Goal: Information Seeking & Learning: Learn about a topic

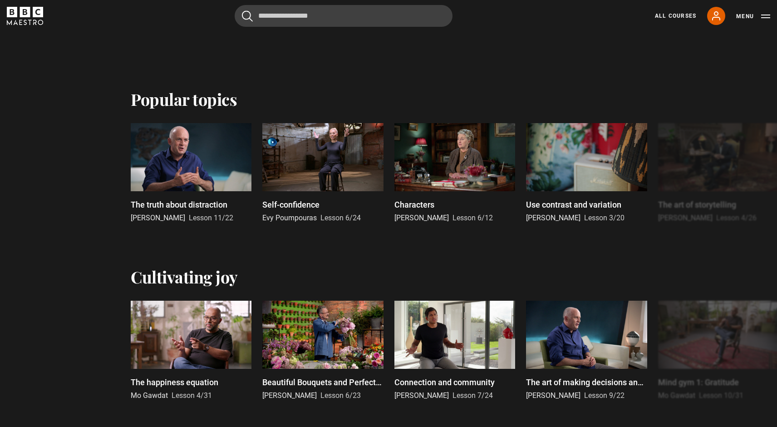
scroll to position [563, 0]
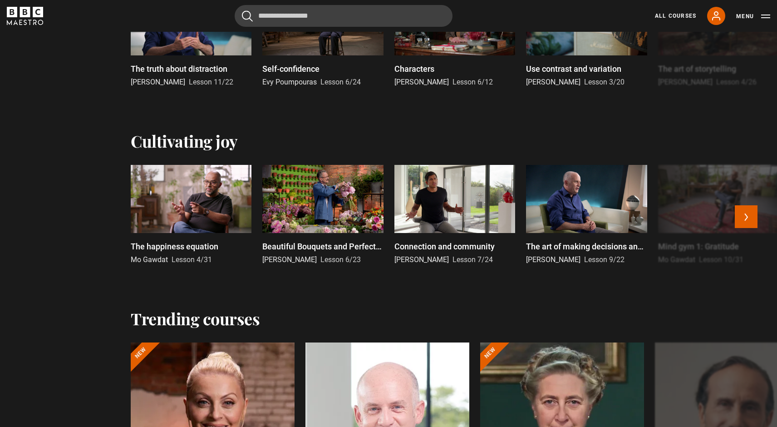
click at [454, 244] on p "Connection and community" at bounding box center [444, 246] width 100 height 12
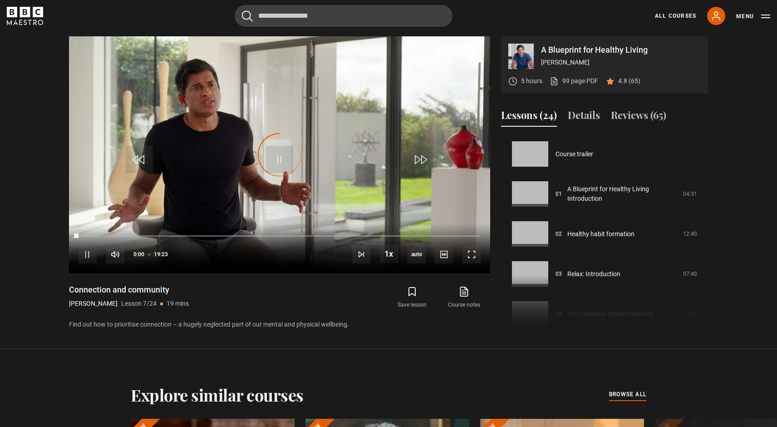
scroll to position [240, 0]
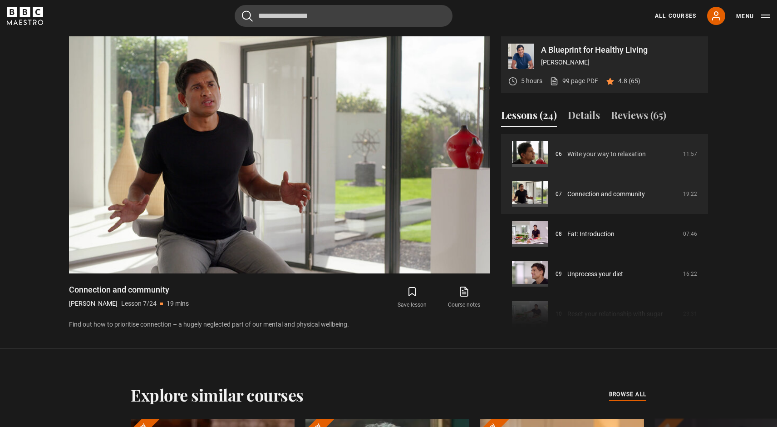
click at [596, 159] on link "Write your way to relaxation" at bounding box center [606, 154] width 79 height 10
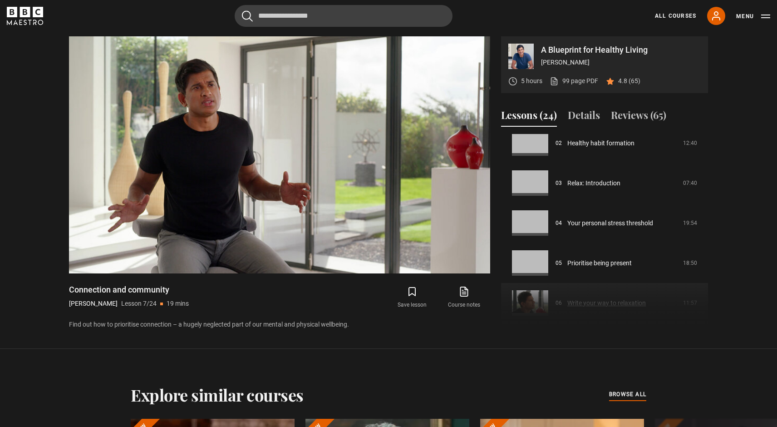
scroll to position [0, 0]
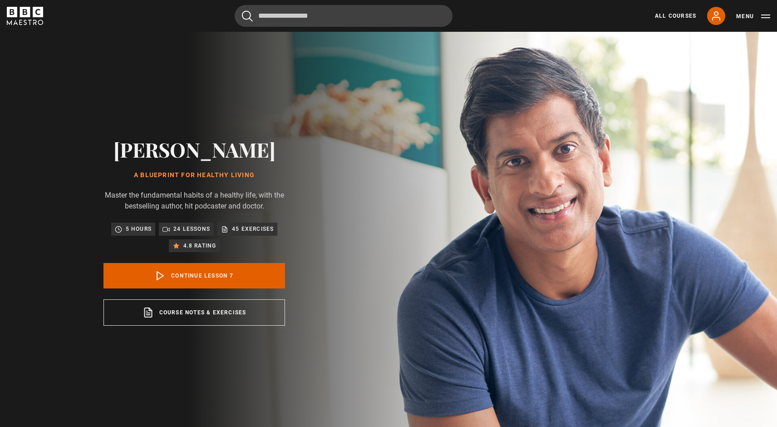
scroll to position [240, 0]
click at [33, 11] on icon "BBC Maestro" at bounding box center [38, 12] width 10 height 10
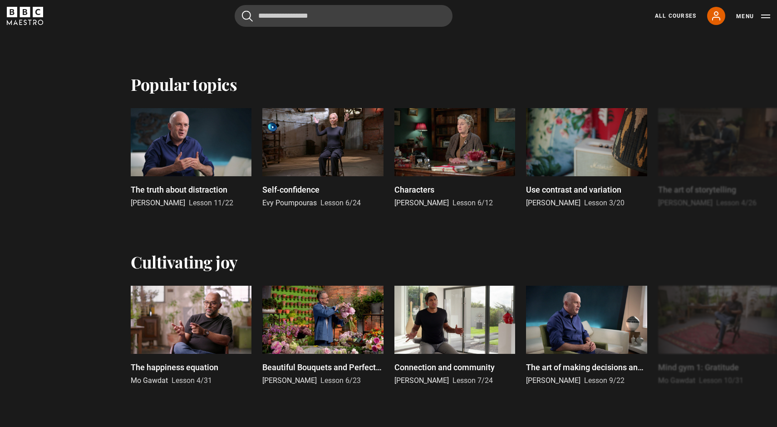
scroll to position [459, 0]
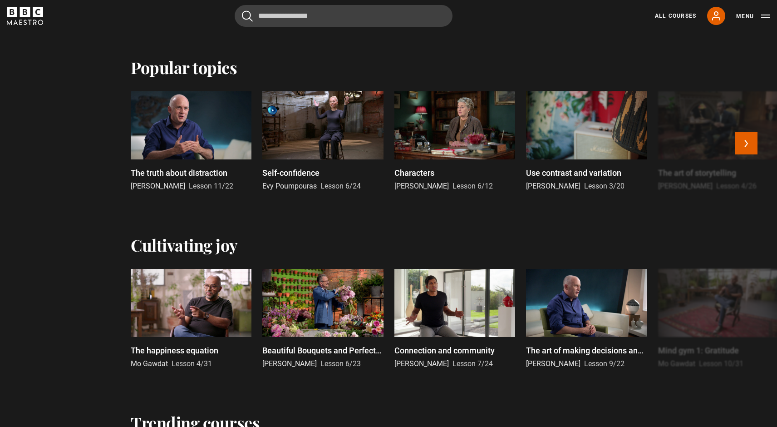
click at [297, 170] on p "Self-confidence" at bounding box center [290, 173] width 57 height 12
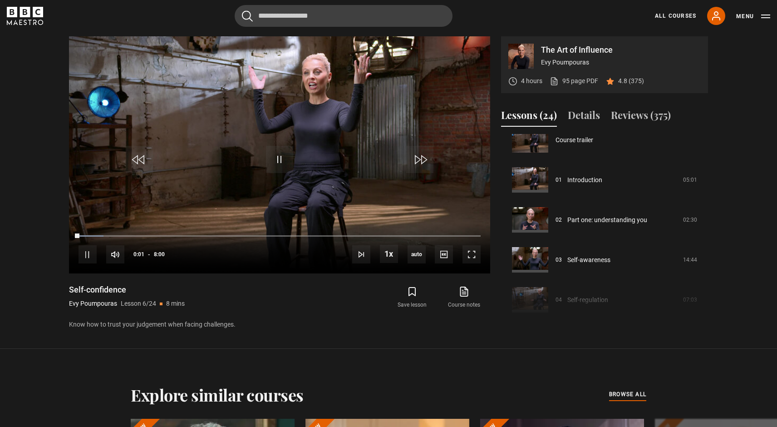
scroll to position [13, 0]
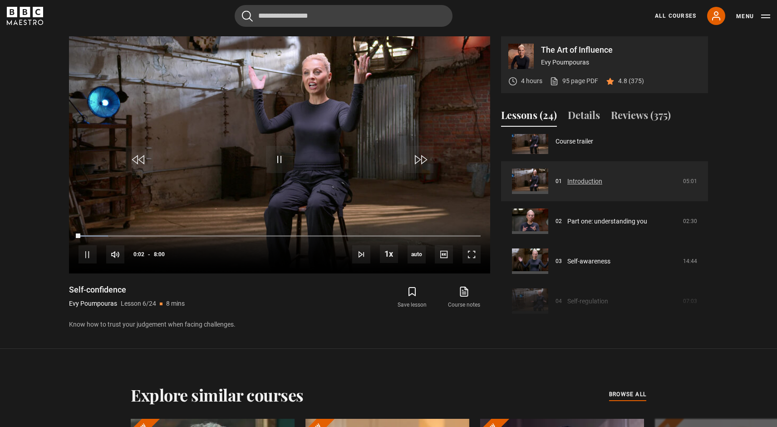
click at [602, 186] on link "Introduction" at bounding box center [584, 182] width 35 height 10
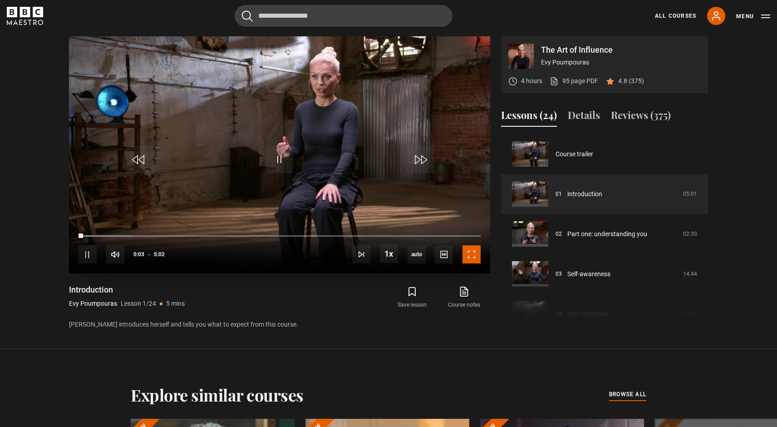
click at [472, 253] on span "Video Player" at bounding box center [472, 254] width 18 height 18
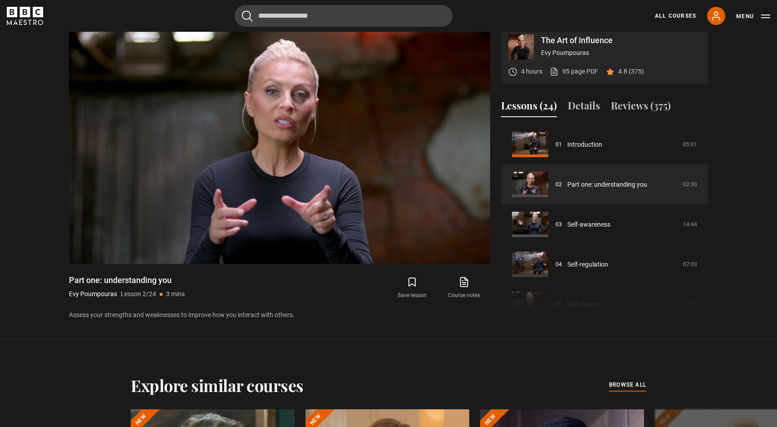
scroll to position [398, 0]
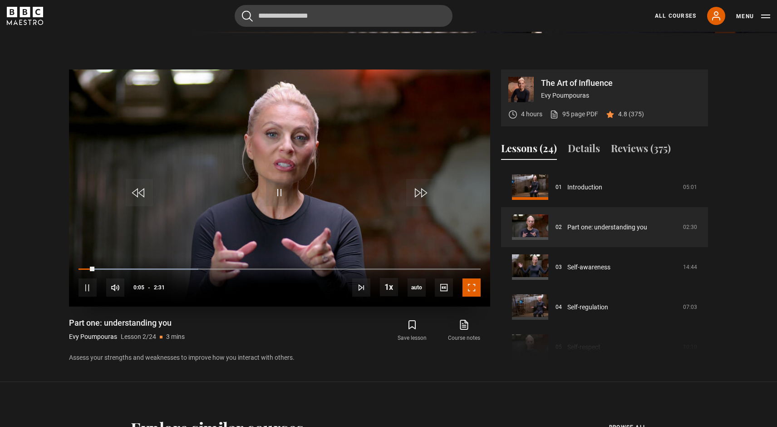
click at [472, 287] on span "Video Player" at bounding box center [472, 287] width 18 height 18
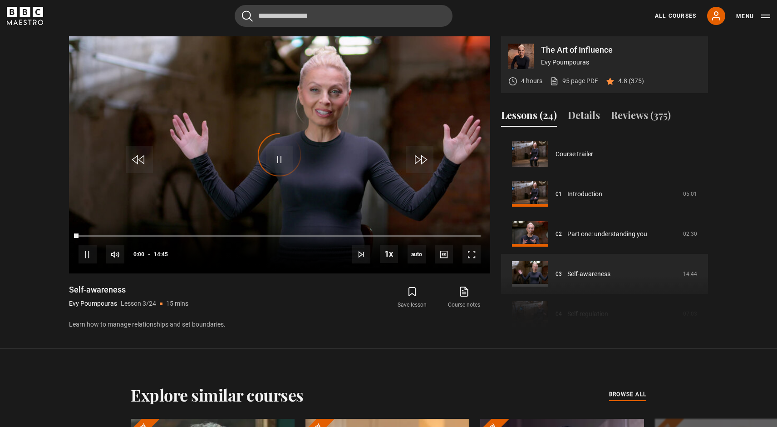
scroll to position [80, 0]
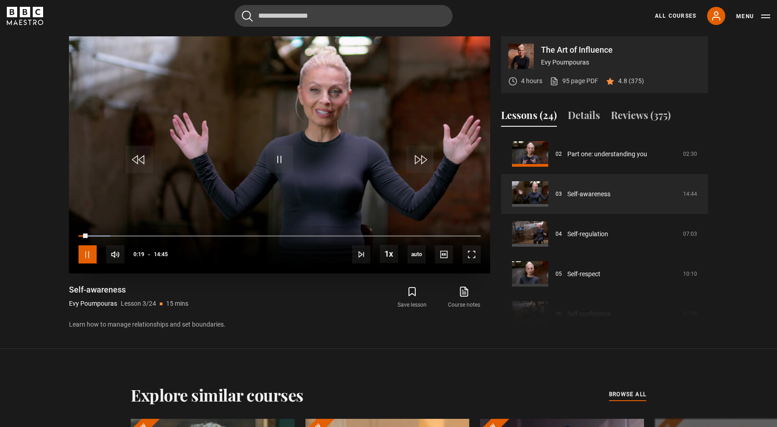
click at [86, 251] on span "Video Player" at bounding box center [88, 254] width 18 height 18
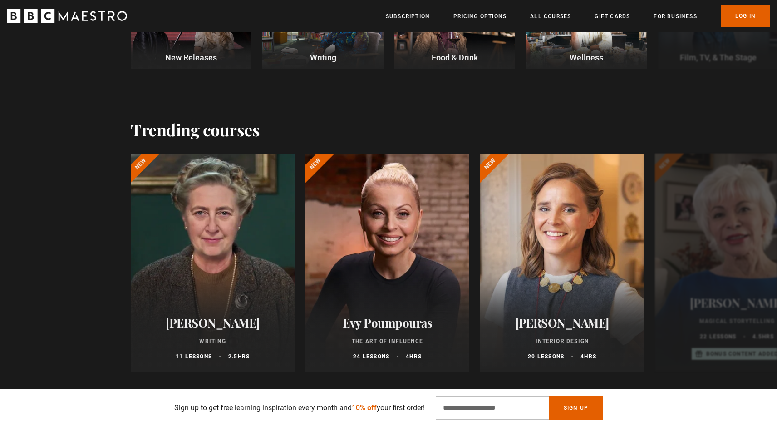
scroll to position [462, 0]
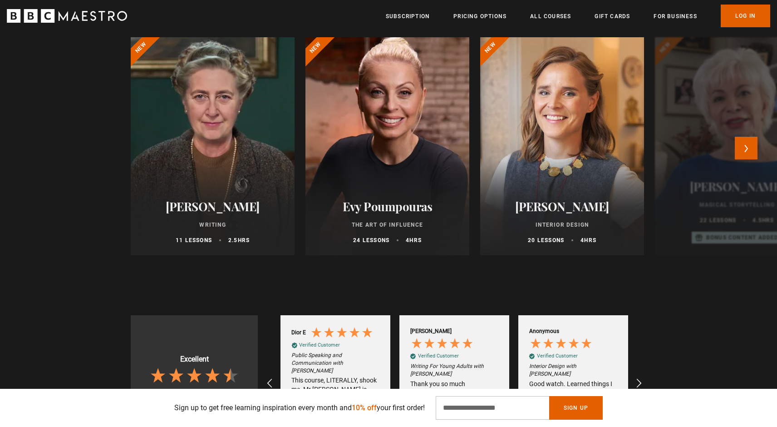
click at [403, 185] on div at bounding box center [387, 146] width 180 height 240
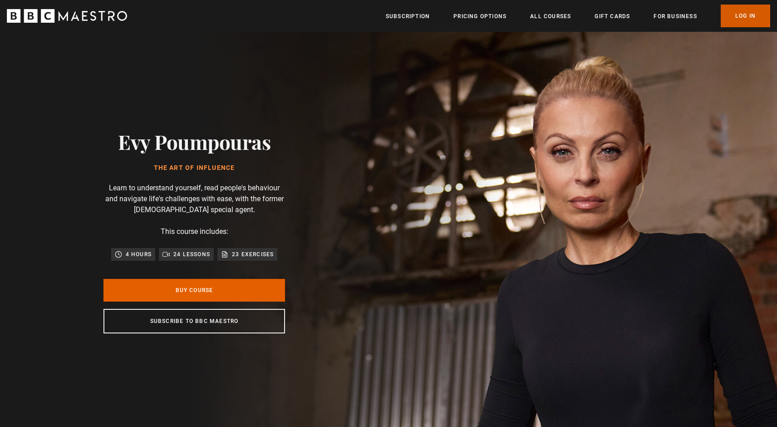
click at [744, 19] on link "Log In" at bounding box center [745, 16] width 49 height 23
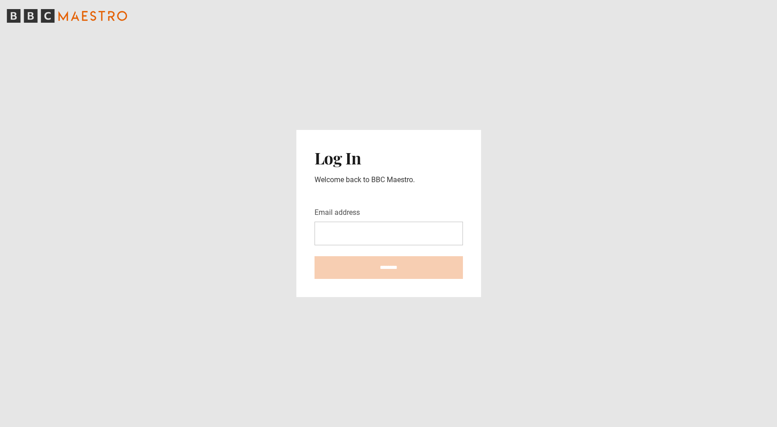
type input "**********"
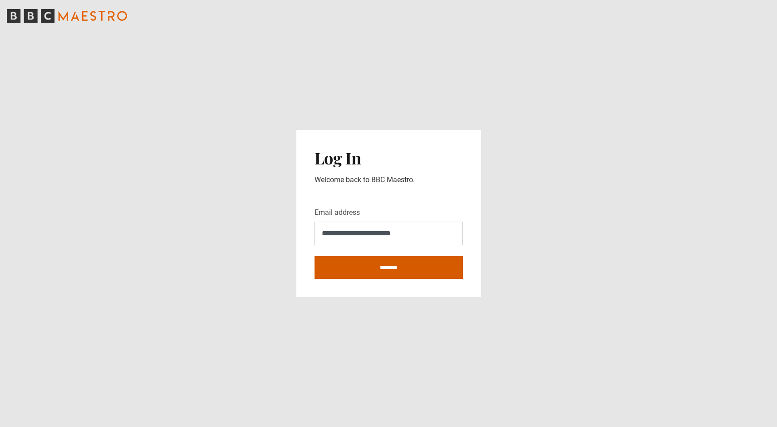
click at [403, 263] on input "********" at bounding box center [389, 267] width 148 height 23
type input "**********"
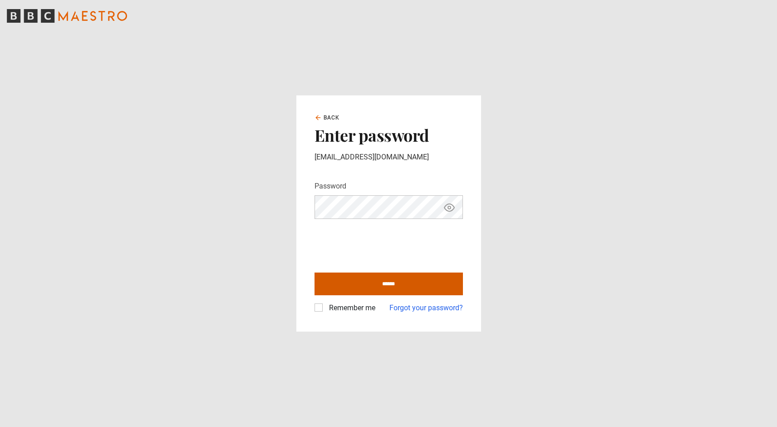
click at [441, 284] on input "******" at bounding box center [389, 283] width 148 height 23
type input "**********"
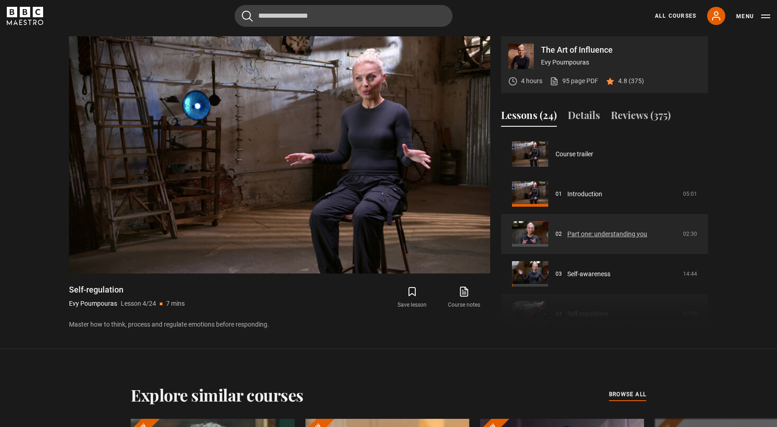
click at [606, 238] on link "Part one: understanding you" at bounding box center [607, 234] width 80 height 10
click at [612, 235] on link "Part one: understanding you" at bounding box center [607, 234] width 80 height 10
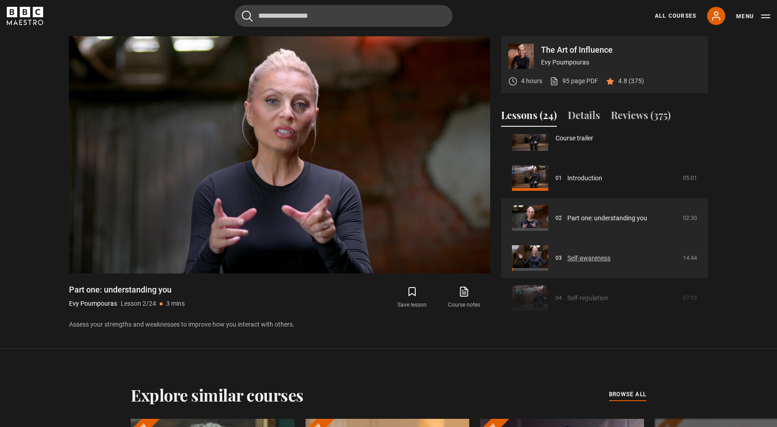
scroll to position [21, 0]
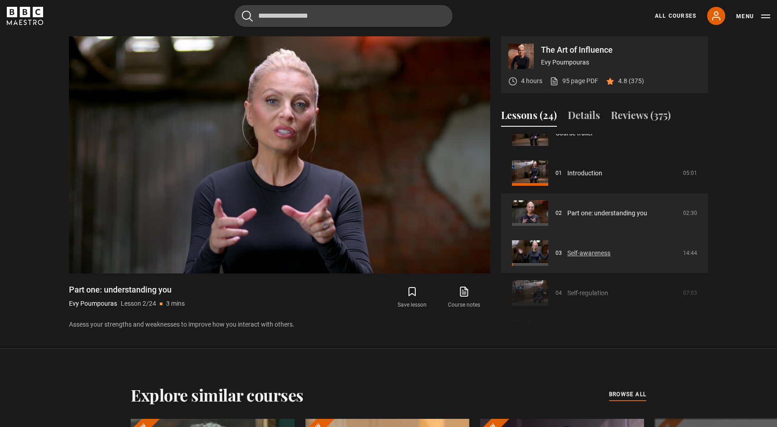
click at [590, 252] on link "Self-awareness" at bounding box center [588, 253] width 43 height 10
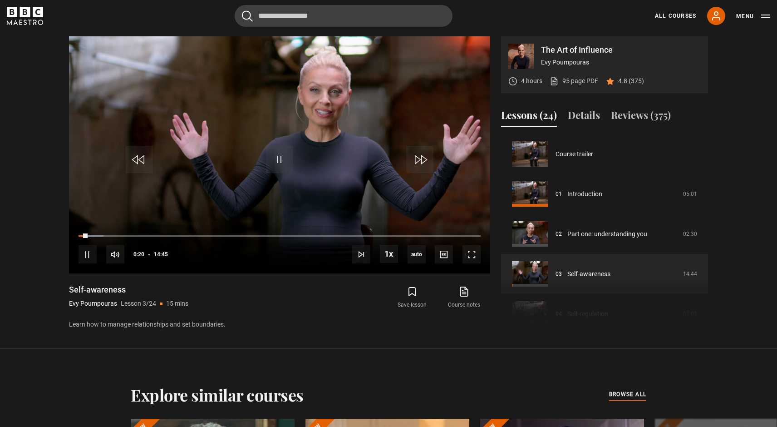
scroll to position [80, 0]
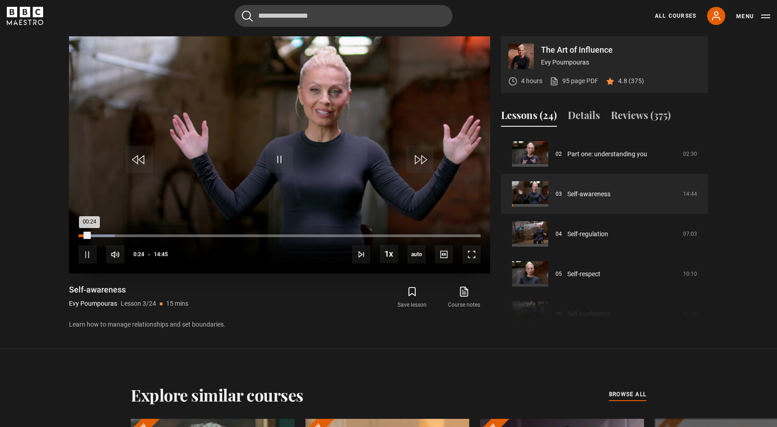
click at [80, 236] on div "Loaded : 9.05% 00:00 00:24" at bounding box center [280, 235] width 402 height 3
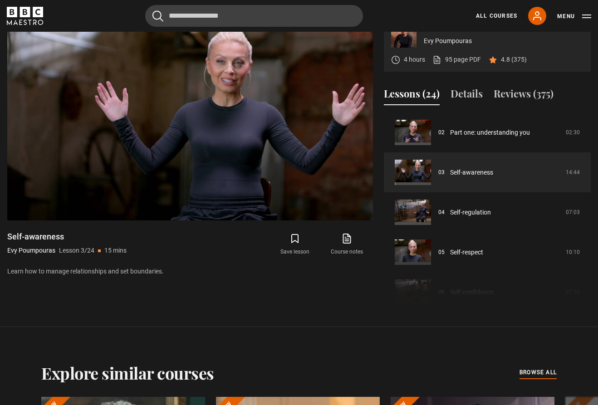
drag, startPoint x: 54, startPoint y: 251, endPoint x: 7, endPoint y: 253, distance: 46.8
click at [7, 253] on p "Evy Poumpouras" at bounding box center [31, 251] width 48 height 10
copy p "Evy Poumpouras"
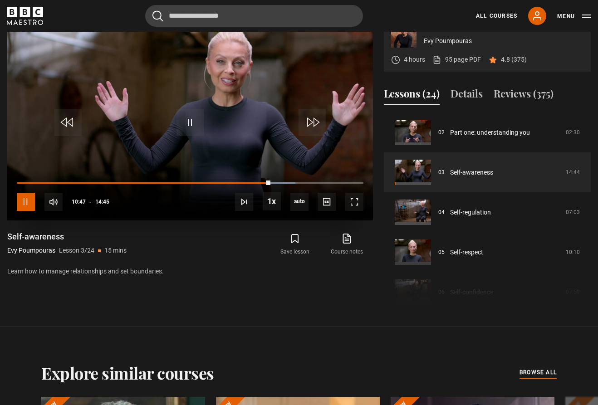
click at [28, 204] on span "Video Player" at bounding box center [26, 202] width 18 height 18
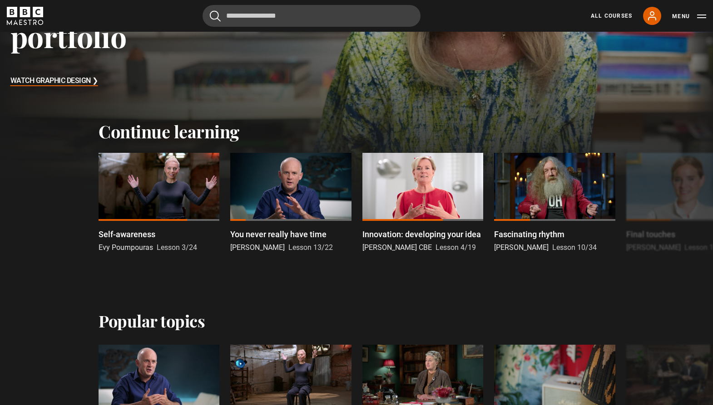
scroll to position [299, 0]
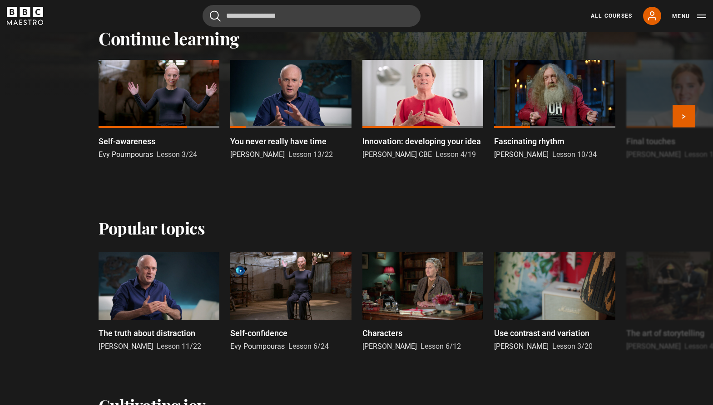
click at [165, 89] on div at bounding box center [159, 94] width 121 height 68
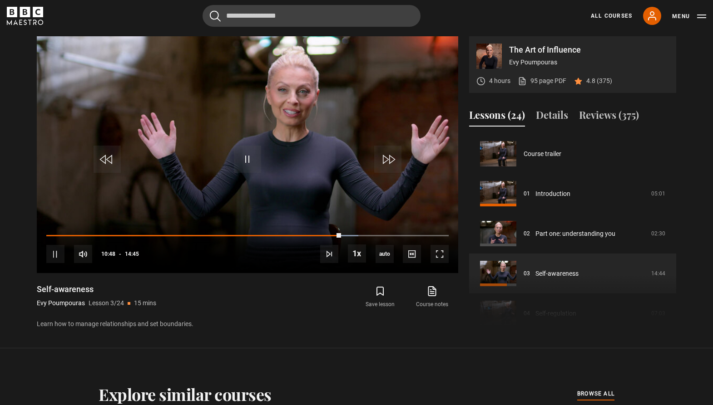
scroll to position [80, 0]
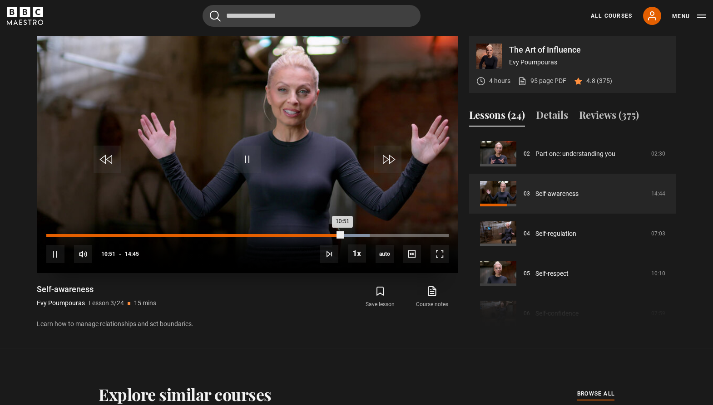
click at [306, 235] on div "09:31" at bounding box center [306, 235] width 1 height 3
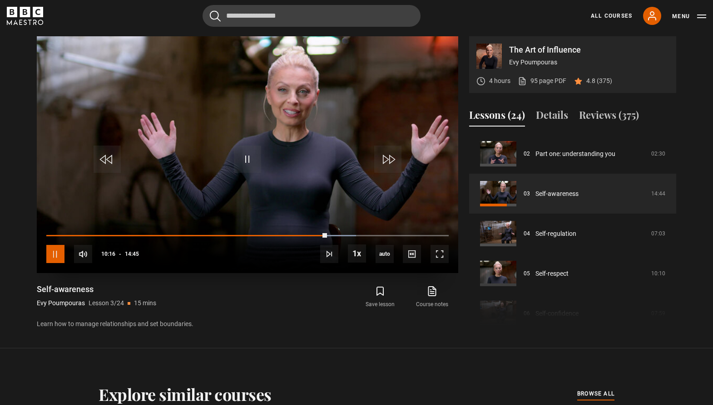
click at [53, 261] on span "Video Player" at bounding box center [55, 254] width 18 height 18
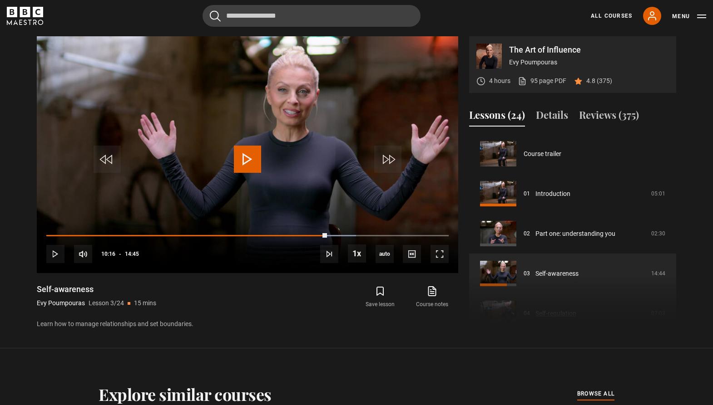
scroll to position [1, 0]
